Goal: Information Seeking & Learning: Check status

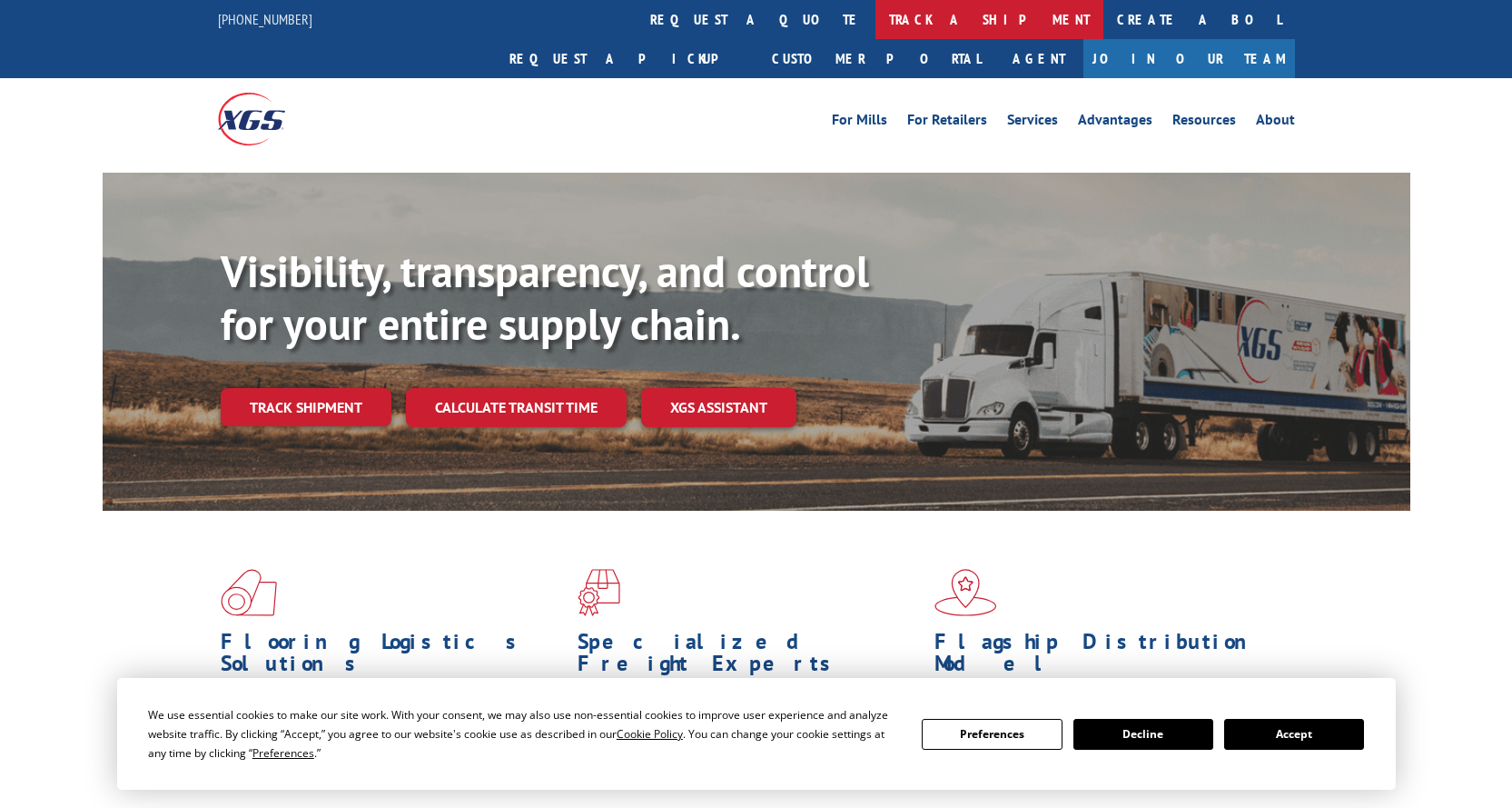
click at [876, 12] on link "track a shipment" at bounding box center [990, 19] width 228 height 39
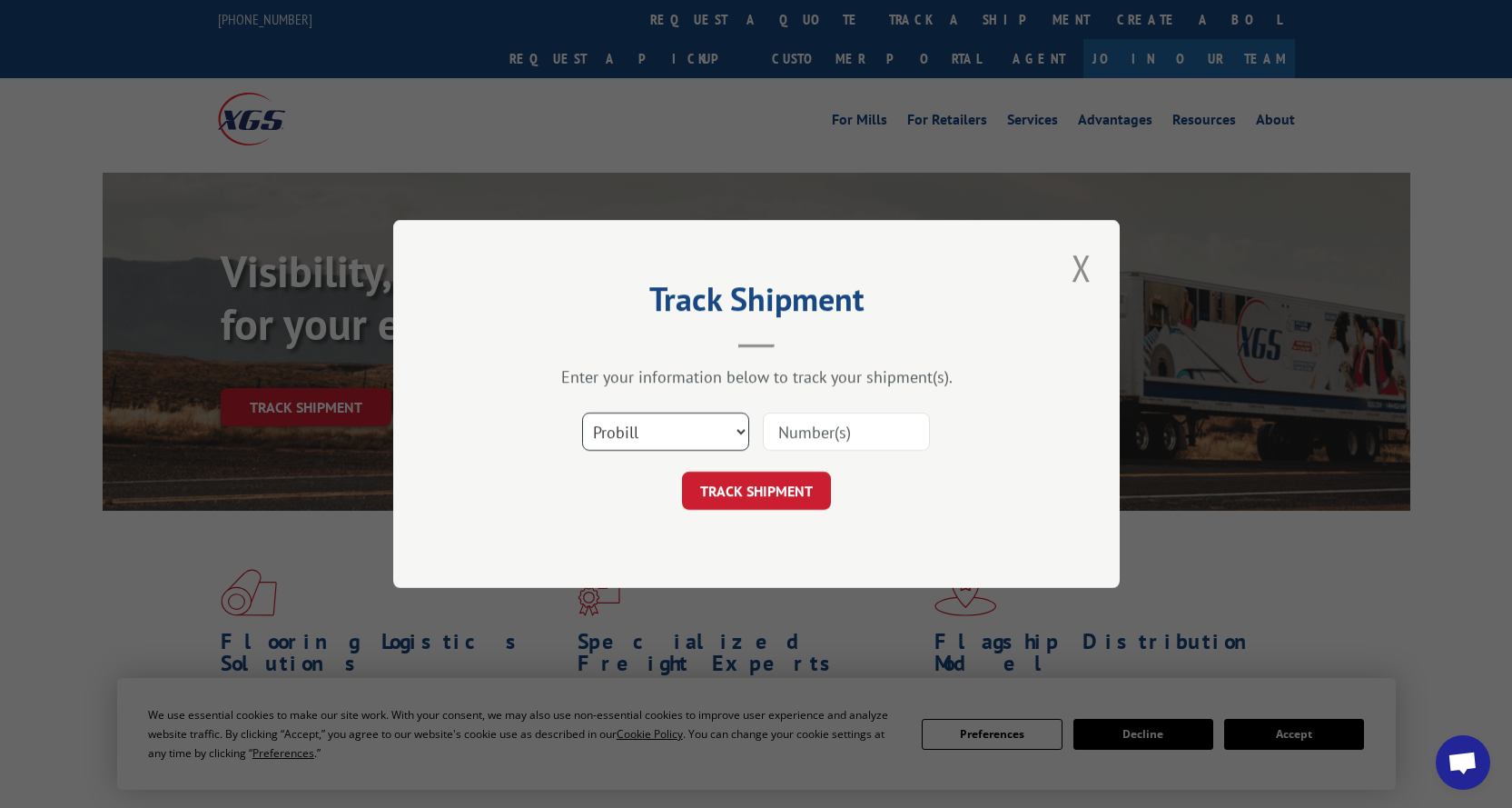
click at [640, 428] on select "Select category... Probill BOL PO" at bounding box center [666, 431] width 167 height 38
select select "bol"
click at [582, 413] on select "Select category... Probill BOL PO" at bounding box center [666, 431] width 167 height 38
click at [777, 441] on input at bounding box center [846, 431] width 167 height 38
paste input "LP50644"
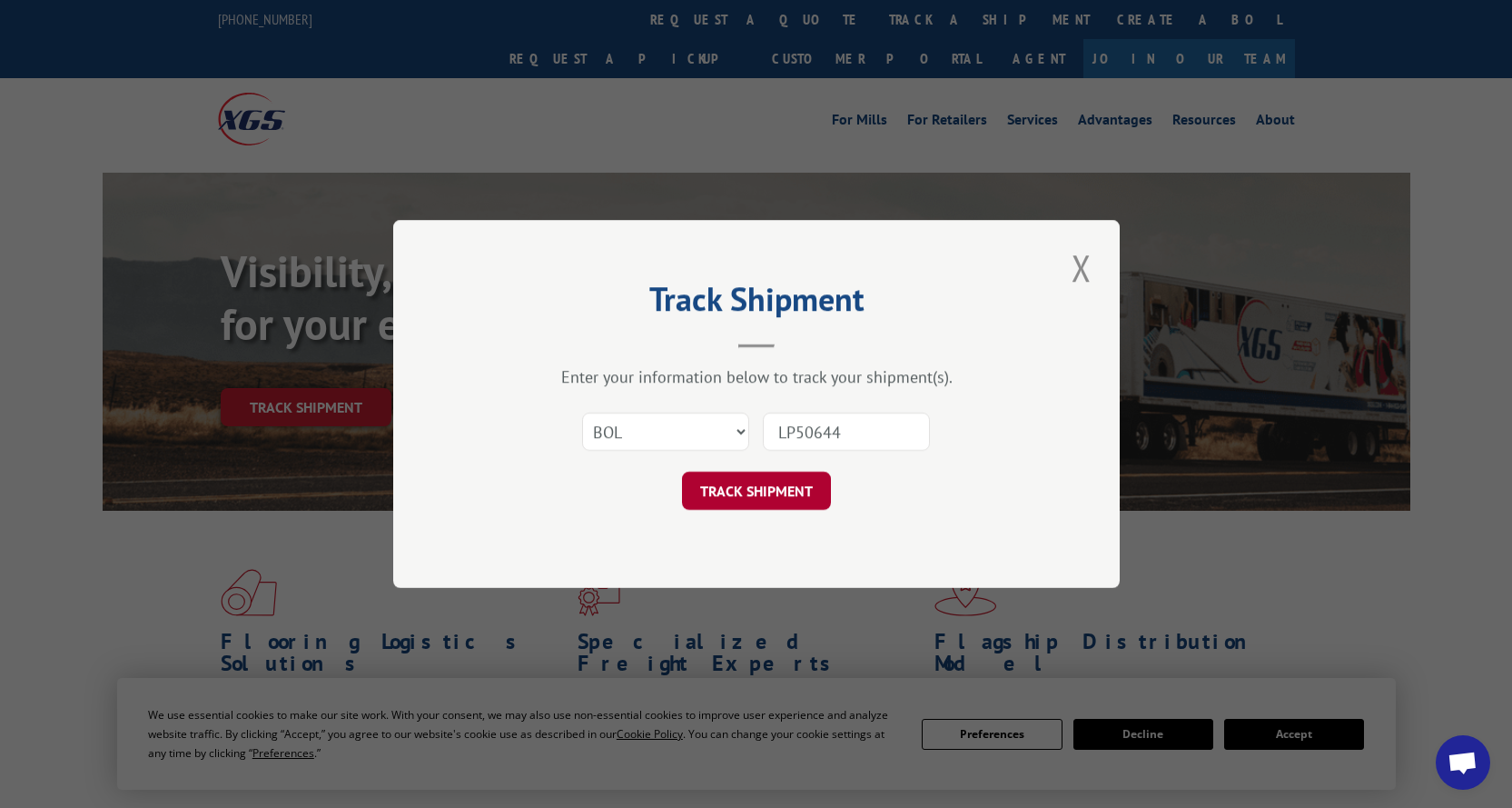
type input "LP50644"
click at [770, 498] on button "TRACK SHIPMENT" at bounding box center [756, 490] width 149 height 38
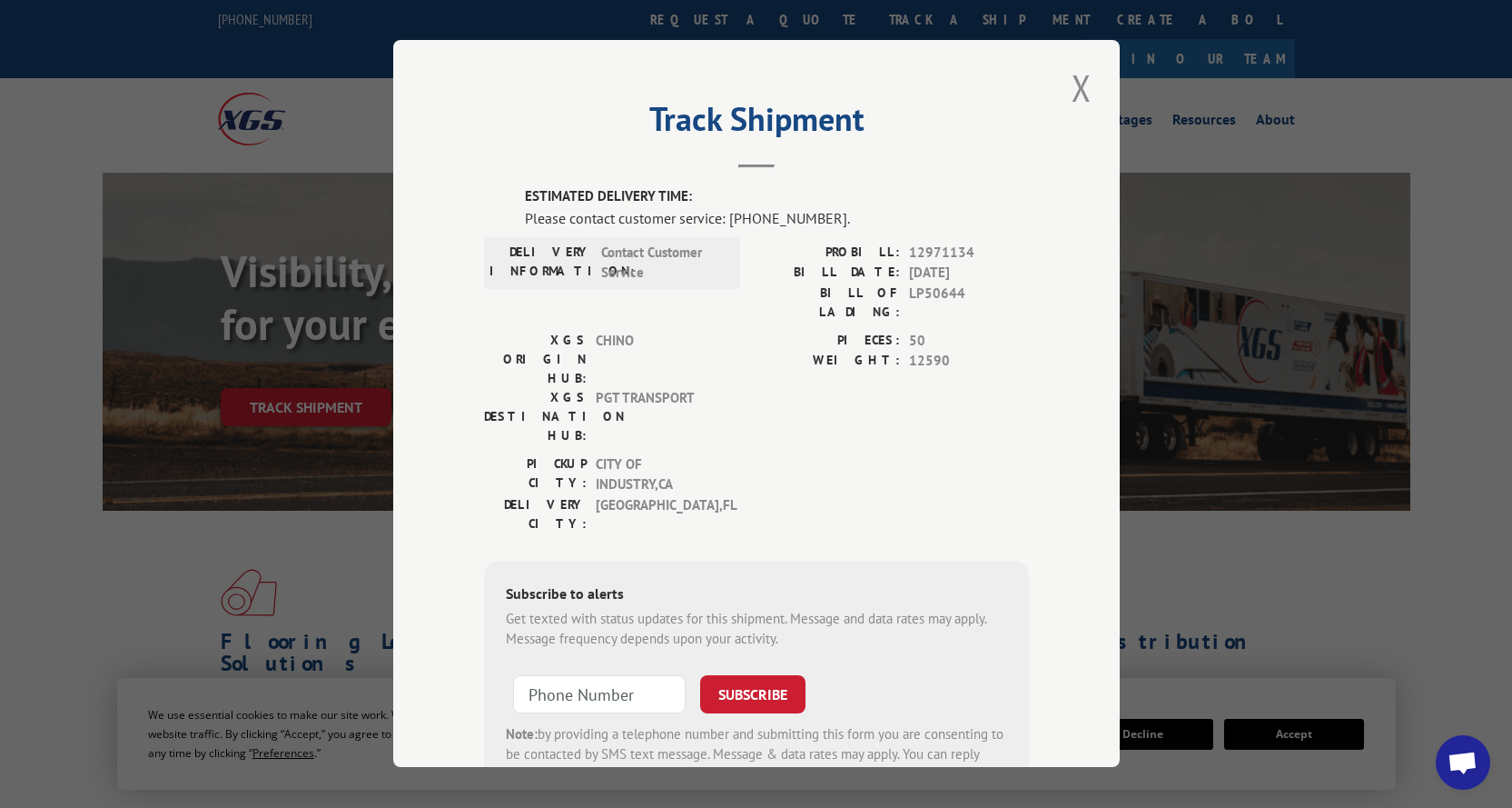
click at [641, 253] on span "Contact Customer Service" at bounding box center [663, 263] width 123 height 41
click at [622, 233] on div "ESTIMATED DELIVERY TIME: Please contact customer service: [PHONE_NUMBER]. DELIV…" at bounding box center [756, 496] width 545 height 620
click at [624, 388] on span "PGT TRANSPORT" at bounding box center [657, 417] width 123 height 57
click at [635, 455] on span "CITY OF INDUSTRY , [GEOGRAPHIC_DATA]" at bounding box center [657, 475] width 123 height 41
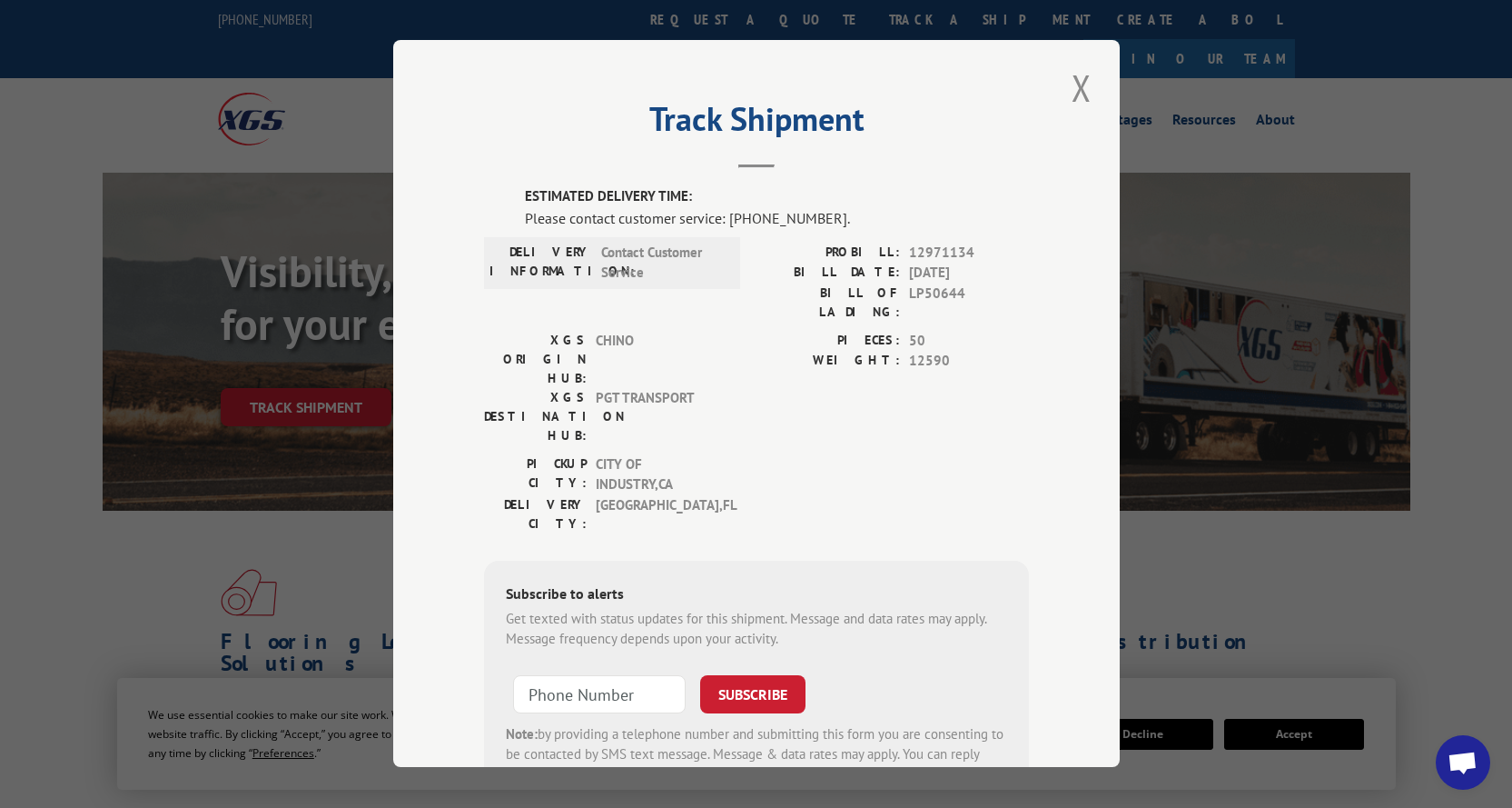
click at [624, 238] on div "DELIVERY INFORMATION: Contact Customer Service" at bounding box center [611, 263] width 256 height 52
click at [568, 257] on label "DELIVERY INFORMATION:" at bounding box center [540, 263] width 102 height 41
click at [1074, 89] on button "Close modal" at bounding box center [1082, 87] width 31 height 50
